Goal: Answer question/provide support

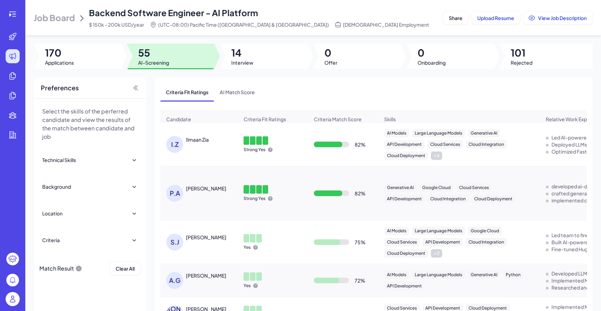
click at [47, 20] on span "Job Board" at bounding box center [54, 17] width 41 height 11
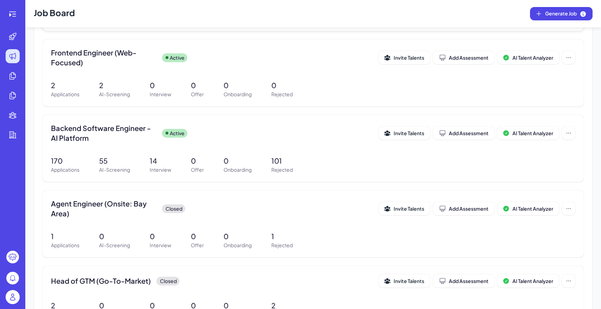
scroll to position [203, 0]
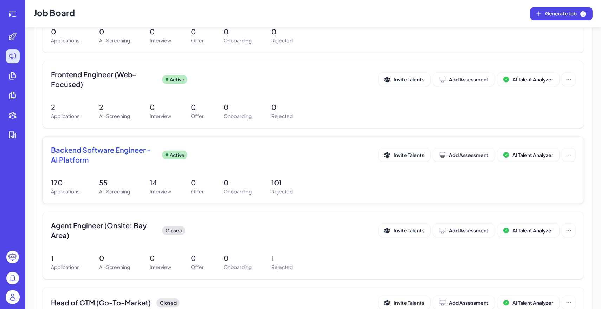
click at [107, 174] on div "Backend Software Engineer - AI Platform Active Invite Talents Add Assessment AI…" at bounding box center [314, 170] width 542 height 67
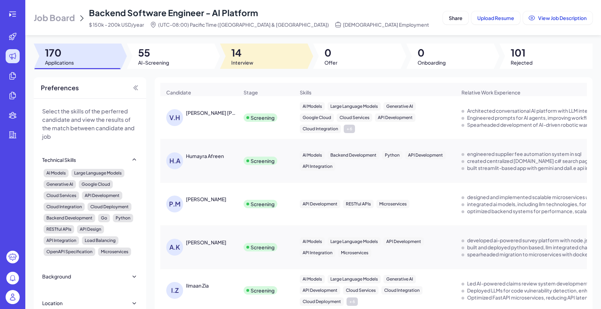
click at [242, 62] on span "Interview" at bounding box center [242, 62] width 22 height 7
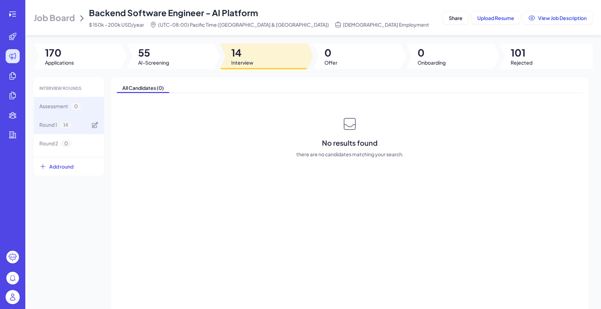
click at [88, 128] on div "Round 1 14" at bounding box center [69, 125] width 70 height 19
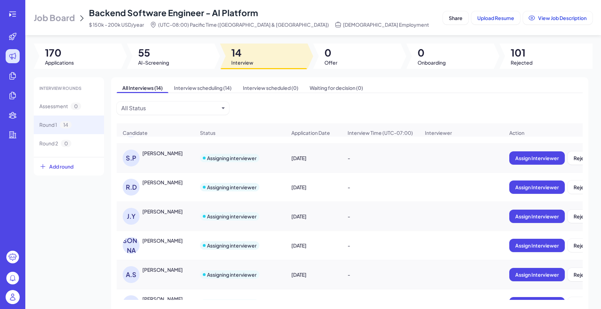
scroll to position [245, 0]
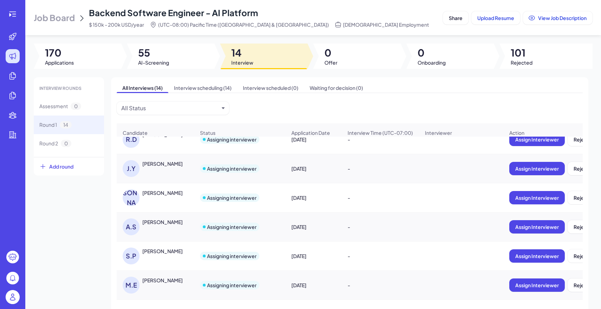
click at [174, 257] on div "[PERSON_NAME]" at bounding box center [159, 256] width 72 height 17
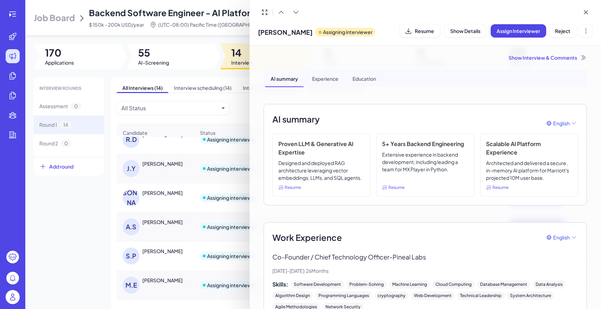
click at [524, 60] on div "Show Interview & Comments" at bounding box center [426, 57] width 324 height 7
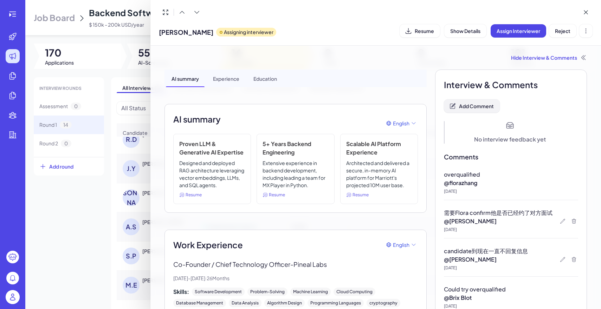
click at [479, 101] on button "Add Comment" at bounding box center [472, 106] width 56 height 13
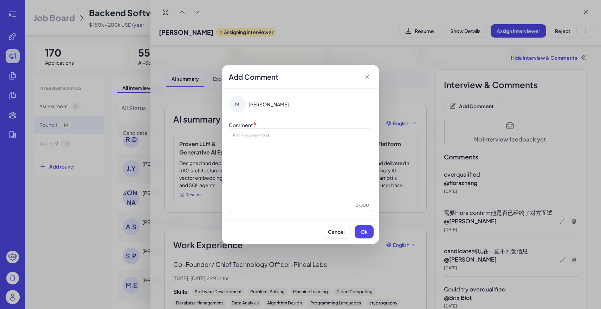
click at [284, 166] on div at bounding box center [300, 167] width 137 height 70
click at [364, 231] on span "Ok" at bounding box center [364, 232] width 7 height 6
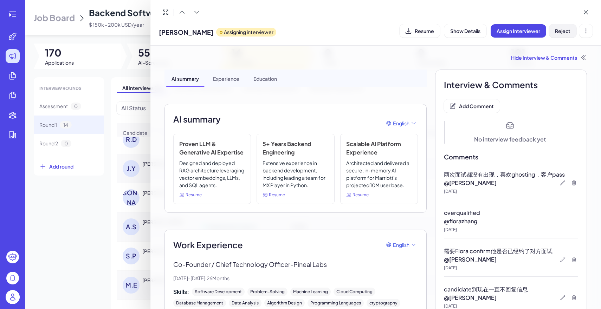
click at [564, 31] on span "Reject" at bounding box center [562, 31] width 15 height 6
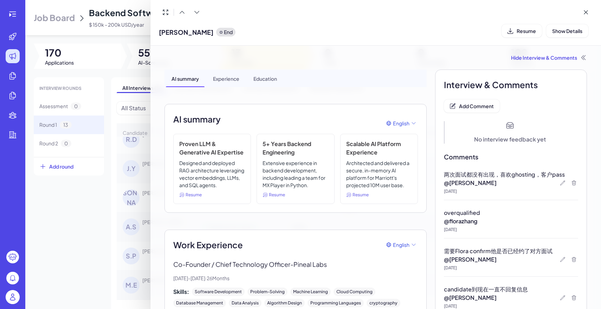
scroll to position [216, 0]
click at [107, 211] on div at bounding box center [300, 154] width 601 height 309
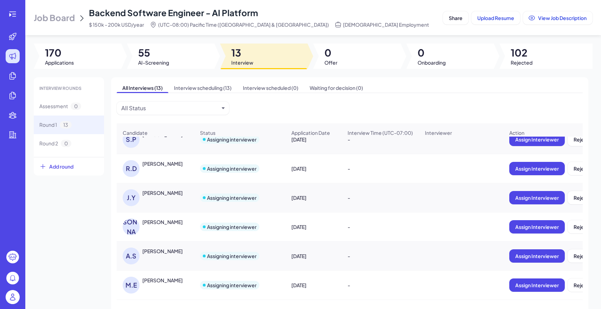
scroll to position [0, 0]
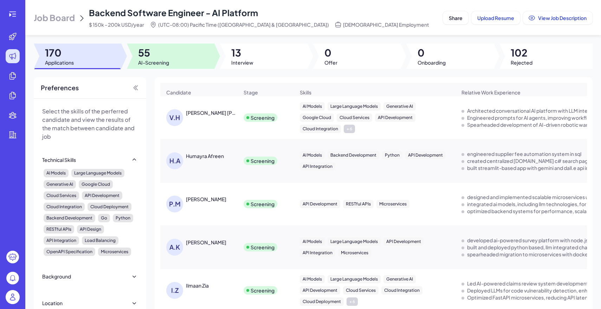
click at [172, 60] on div at bounding box center [171, 56] width 88 height 25
